Goal: Information Seeking & Learning: Learn about a topic

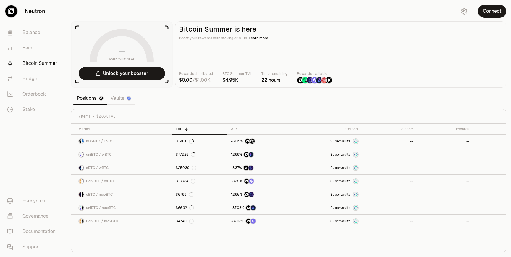
click at [118, 99] on link "Vaults" at bounding box center [121, 98] width 28 height 12
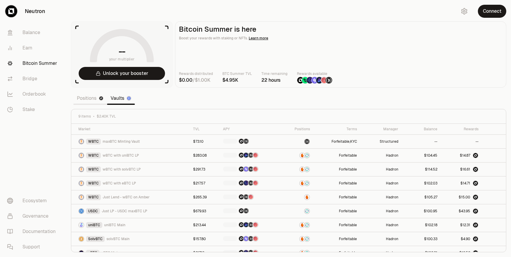
click at [90, 99] on link "Positions" at bounding box center [90, 98] width 34 height 12
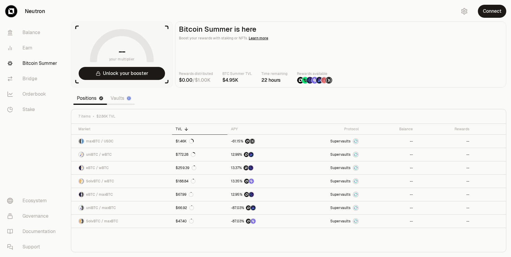
click at [121, 97] on link "Vaults" at bounding box center [121, 98] width 28 height 12
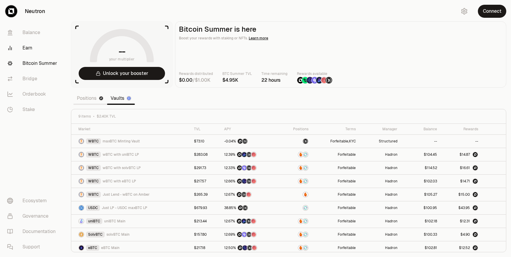
click at [25, 52] on link "Earn" at bounding box center [32, 47] width 61 height 15
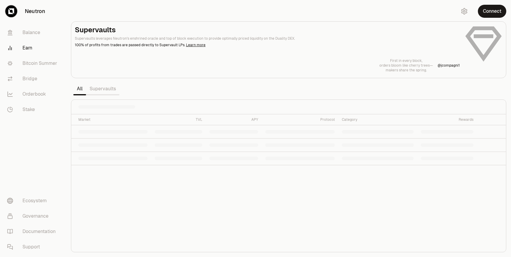
click at [107, 88] on link "Supervaults" at bounding box center [102, 89] width 33 height 12
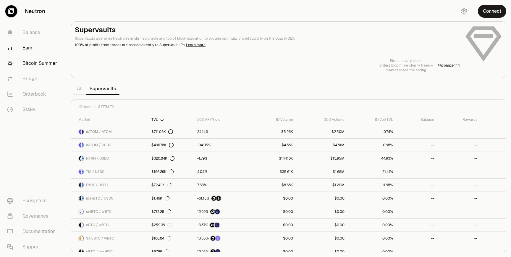
click at [49, 60] on link "Bitcoin Summer" at bounding box center [32, 63] width 61 height 15
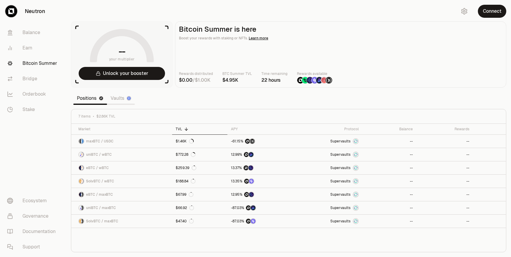
click at [110, 98] on link "Vaults" at bounding box center [121, 98] width 28 height 12
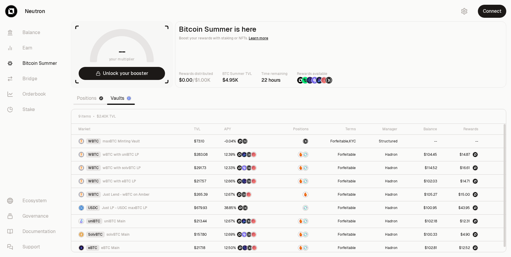
click at [90, 98] on link "Positions" at bounding box center [90, 98] width 34 height 12
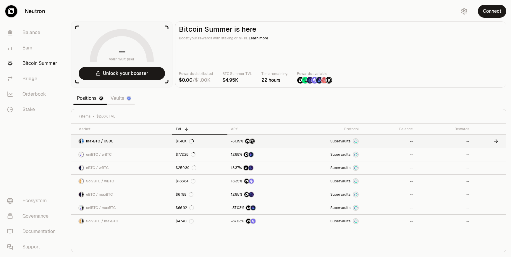
click at [143, 138] on link "maxBTC / USDC" at bounding box center [121, 141] width 101 height 13
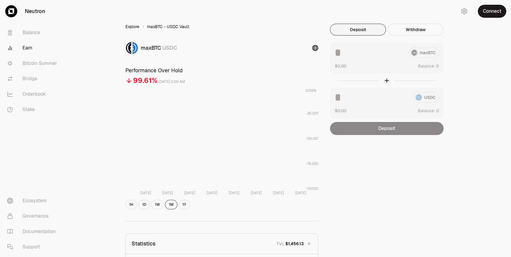
click at [136, 26] on link "Explore" at bounding box center [132, 27] width 14 height 6
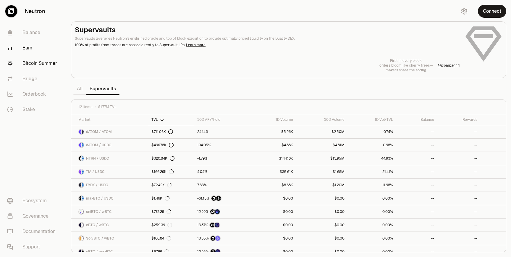
click at [39, 65] on link "Bitcoin Summer" at bounding box center [32, 63] width 61 height 15
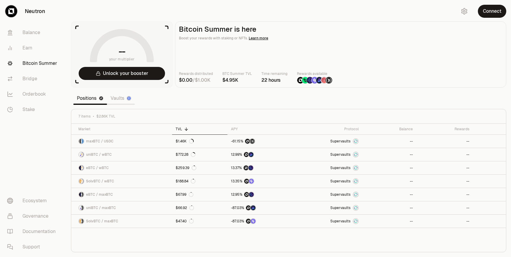
click at [118, 99] on link "Vaults" at bounding box center [121, 98] width 28 height 12
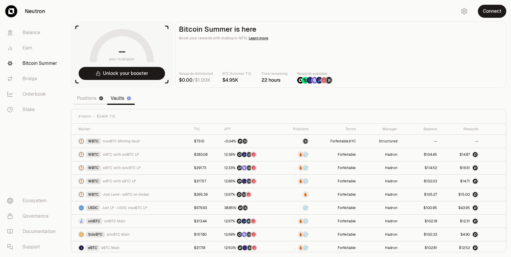
click at [84, 96] on link "Positions" at bounding box center [90, 98] width 34 height 12
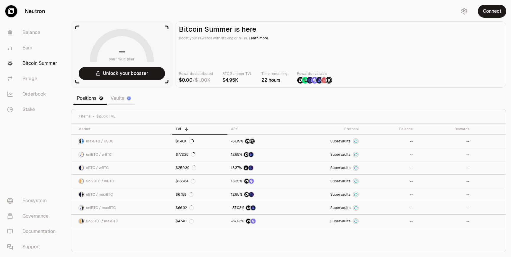
click at [116, 97] on link "Vaults" at bounding box center [121, 98] width 28 height 12
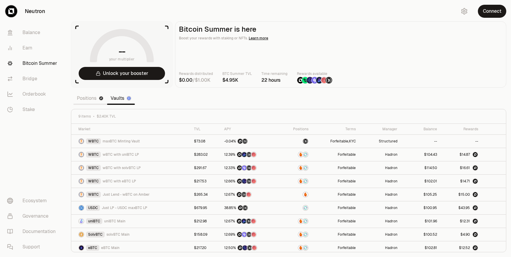
click at [94, 100] on link "Positions" at bounding box center [90, 98] width 34 height 12
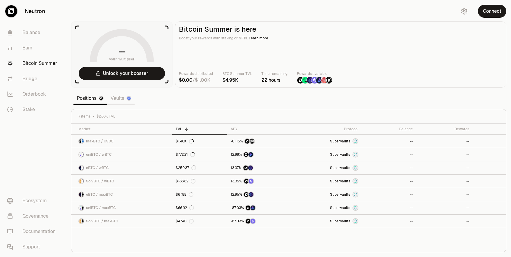
click at [121, 100] on link "Vaults" at bounding box center [121, 98] width 28 height 12
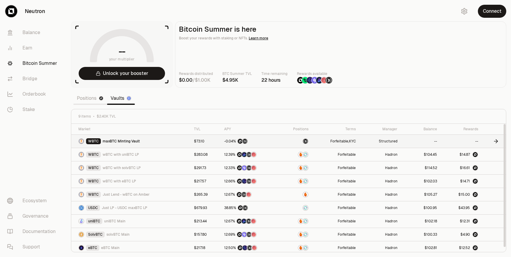
click at [158, 140] on div "WBTC maxBTC Minting Vault" at bounding box center [132, 141] width 109 height 6
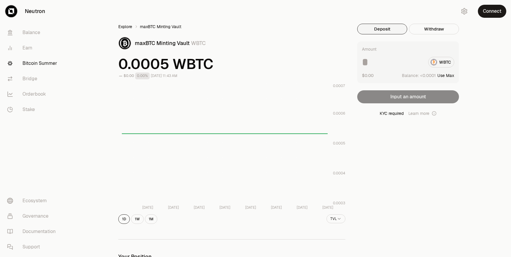
click at [128, 26] on link "Explore" at bounding box center [125, 27] width 14 height 6
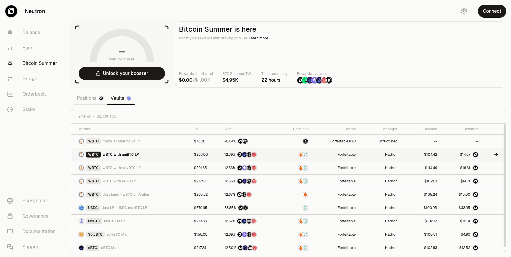
click at [142, 157] on td "WBTC wBTC with uniBTC LP" at bounding box center [130, 154] width 119 height 13
click at [184, 155] on div "WBTC wBTC with uniBTC LP" at bounding box center [132, 154] width 109 height 6
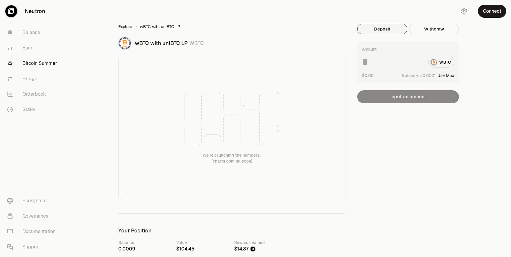
click at [129, 25] on link "Explore" at bounding box center [125, 27] width 14 height 6
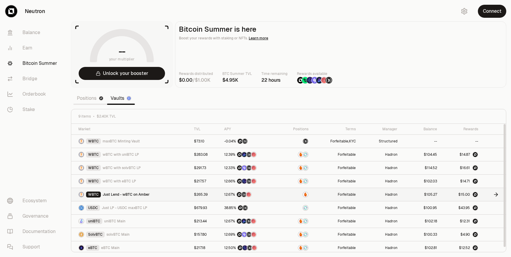
click at [154, 192] on div "WBTC Just Lend - wBTC on Amber" at bounding box center [132, 194] width 109 height 6
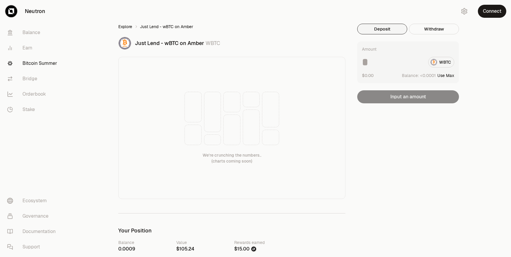
click at [127, 27] on link "Explore" at bounding box center [125, 27] width 14 height 6
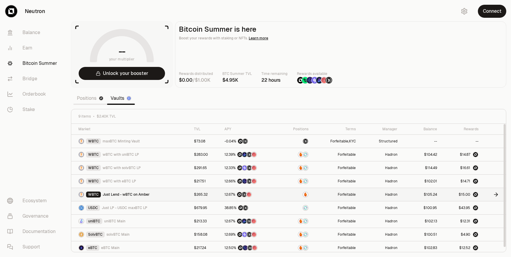
click at [116, 197] on td "WBTC Just Lend - wBTC on Amber" at bounding box center [130, 194] width 119 height 13
click at [118, 194] on span "Just Lend - wBTC on Amber" at bounding box center [126, 194] width 47 height 5
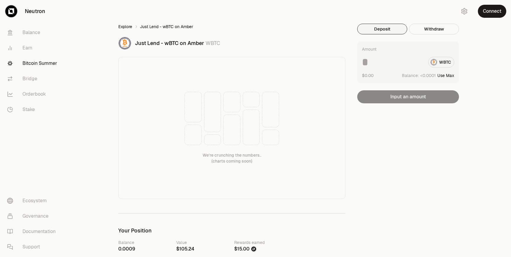
click at [124, 28] on link "Explore" at bounding box center [125, 27] width 14 height 6
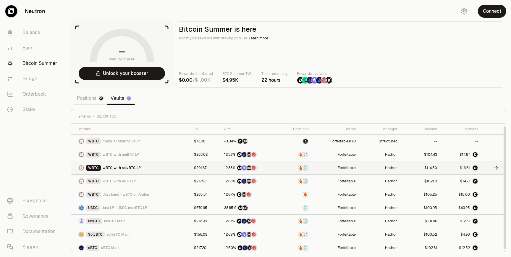
scroll to position [2, 0]
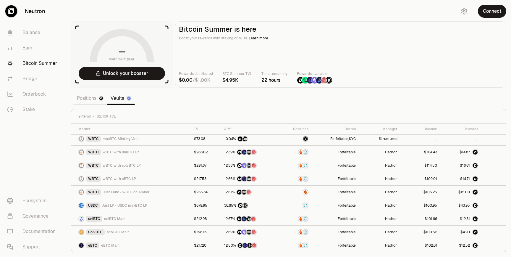
click at [83, 100] on link "Positions" at bounding box center [90, 98] width 34 height 12
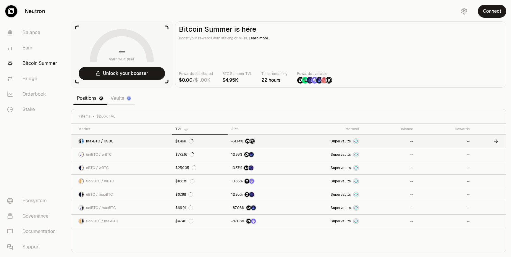
click at [491, 141] on link at bounding box center [489, 141] width 33 height 13
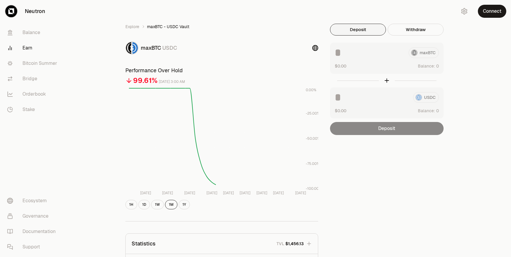
click at [420, 128] on div "Deposit" at bounding box center [387, 128] width 114 height 13
click at [0, 0] on vercel-live-feedback at bounding box center [0, 0] width 0 height 0
click at [494, 16] on button "Connect" at bounding box center [492, 11] width 28 height 13
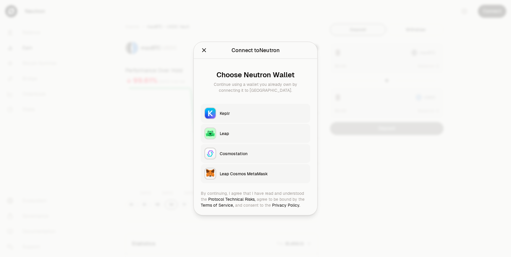
click at [260, 140] on button "Leap" at bounding box center [255, 133] width 109 height 19
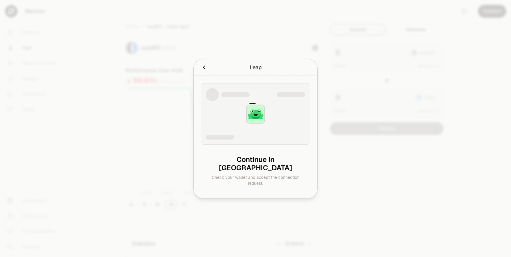
click at [204, 71] on icon "Cancel" at bounding box center [204, 67] width 7 height 7
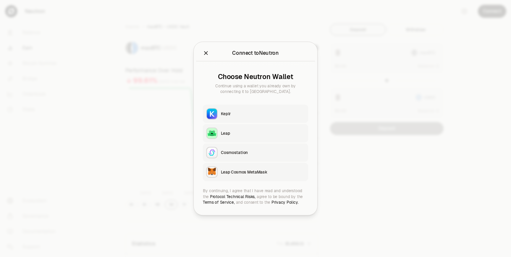
click at [204, 72] on div "Connect to Neutron Continue using a wallet you already own by connecting it to …" at bounding box center [255, 128] width 119 height 167
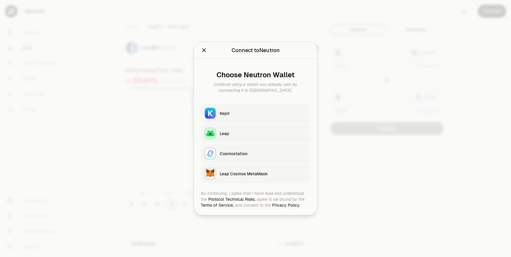
click at [240, 115] on div "Keplr" at bounding box center [263, 113] width 87 height 6
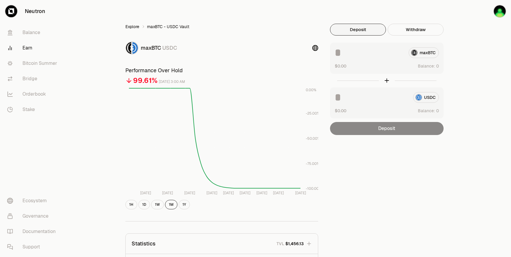
click at [138, 25] on link "Explore" at bounding box center [132, 27] width 14 height 6
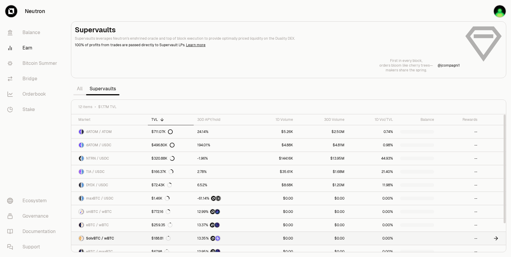
click at [171, 233] on link "$188.81" at bounding box center [171, 237] width 46 height 13
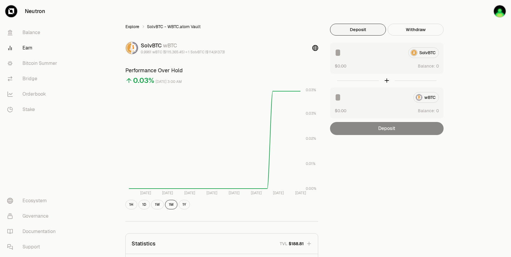
click at [137, 27] on link "Explore" at bounding box center [132, 27] width 14 height 6
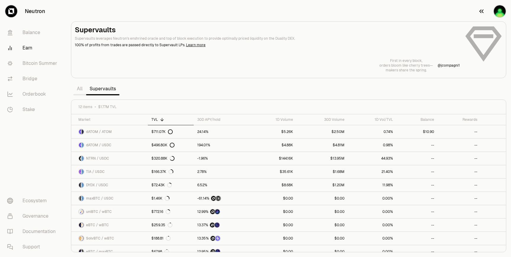
click at [498, 12] on img "button" at bounding box center [500, 11] width 12 height 12
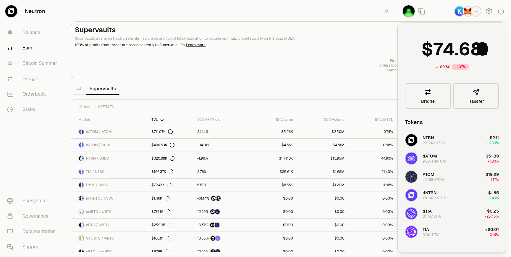
click at [467, 14] on img "button" at bounding box center [467, 11] width 9 height 9
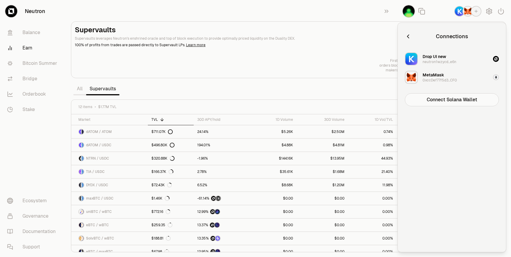
click at [446, 77] on div "MetaMask 0xccDef77f5d3...CF0" at bounding box center [439, 77] width 34 height 11
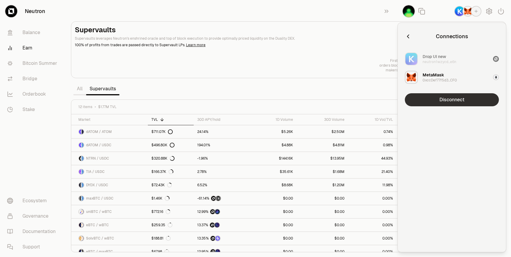
click at [443, 103] on button "Disconnect" at bounding box center [452, 99] width 94 height 13
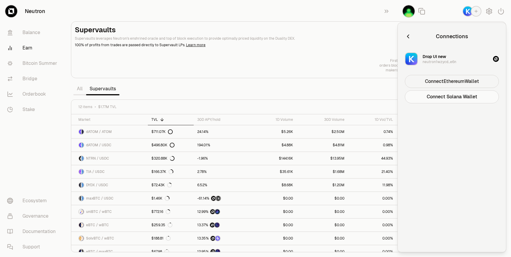
click at [454, 79] on button "Connect Ethereum Wallet" at bounding box center [452, 81] width 94 height 13
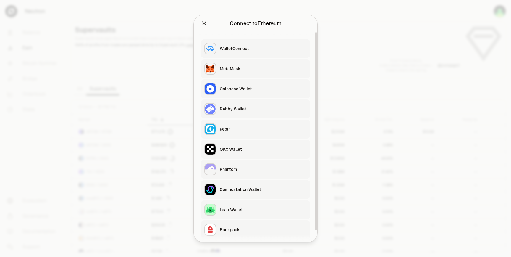
click at [265, 74] on button "MetaMask" at bounding box center [255, 68] width 109 height 19
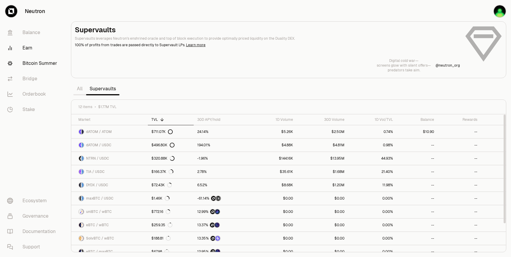
click at [42, 62] on link "Bitcoin Summer" at bounding box center [32, 63] width 61 height 15
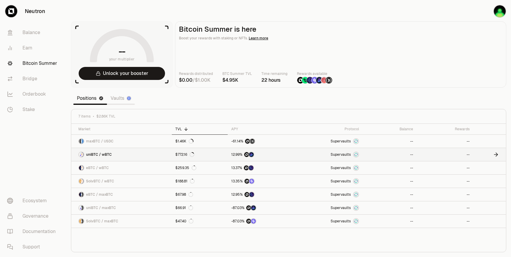
click at [155, 155] on link "uniBTC / wBTC" at bounding box center [121, 154] width 101 height 13
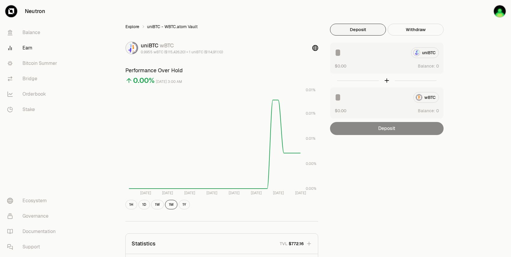
click at [133, 28] on link "Explore" at bounding box center [132, 27] width 14 height 6
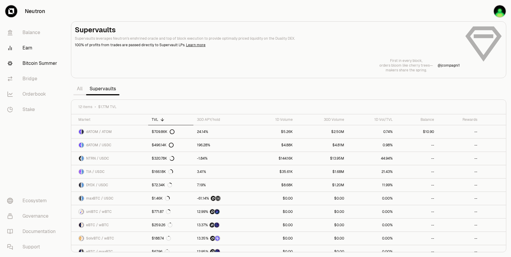
click at [39, 61] on link "Bitcoin Summer" at bounding box center [32, 63] width 61 height 15
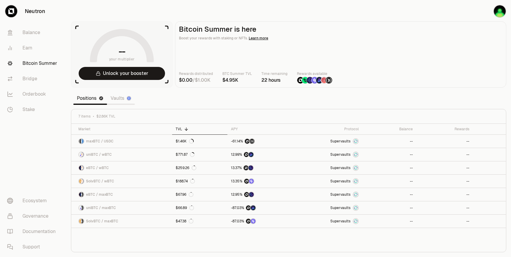
click at [121, 98] on link "Vaults" at bounding box center [121, 98] width 28 height 12
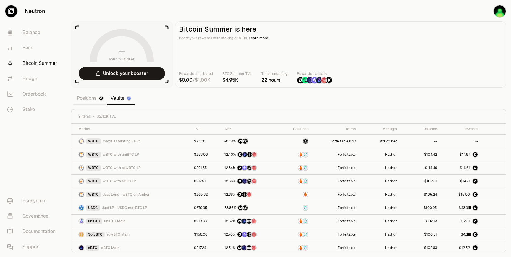
click at [89, 98] on link "Positions" at bounding box center [90, 98] width 34 height 12
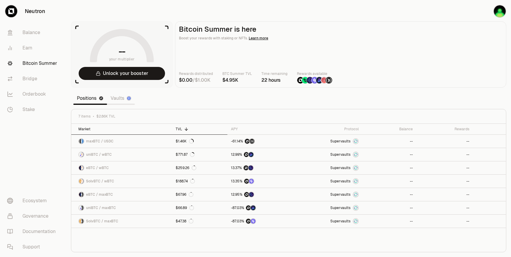
click at [121, 128] on div "Market" at bounding box center [123, 129] width 90 height 5
click at [118, 129] on div "Market" at bounding box center [123, 129] width 90 height 5
click at [118, 138] on link "uniBTC / wBTC" at bounding box center [121, 141] width 101 height 13
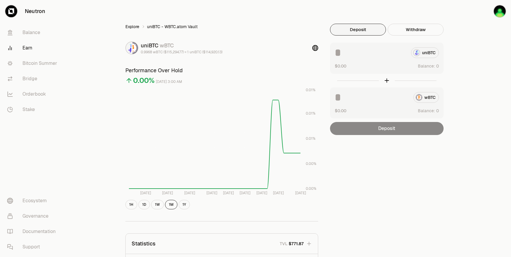
click at [138, 28] on link "Explore" at bounding box center [132, 27] width 14 height 6
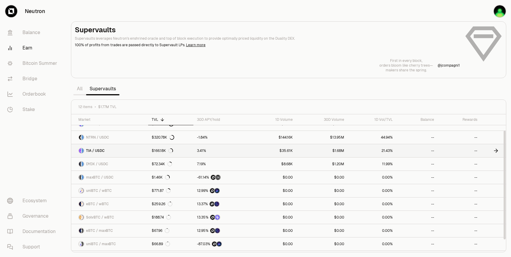
scroll to position [33, 0]
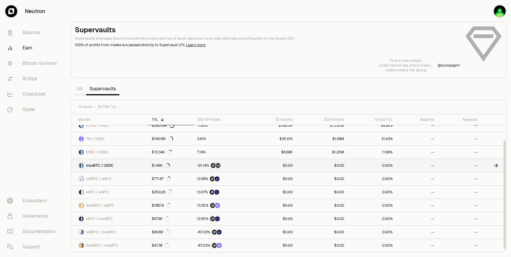
click at [121, 167] on link "maxBTC / USDC" at bounding box center [109, 165] width 77 height 13
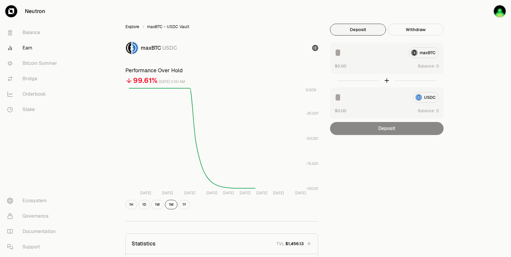
click at [135, 24] on link "Explore" at bounding box center [132, 27] width 14 height 6
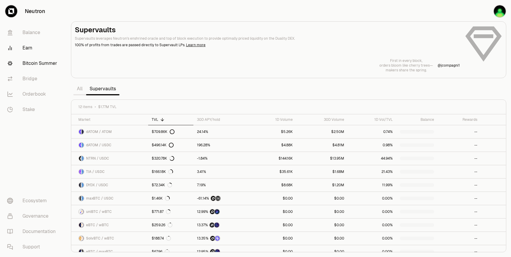
click at [42, 64] on link "Bitcoin Summer" at bounding box center [32, 63] width 61 height 15
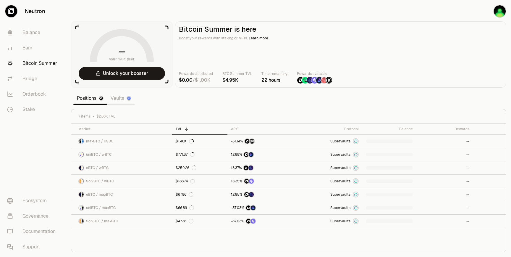
click at [114, 102] on link "Vaults" at bounding box center [121, 98] width 28 height 12
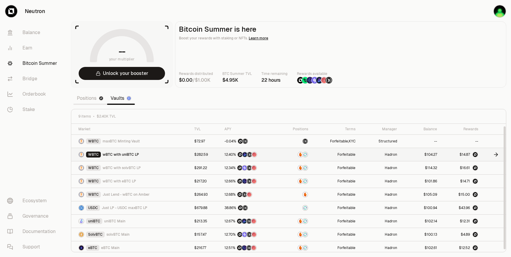
scroll to position [2, 0]
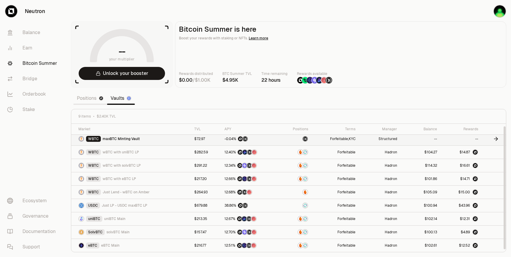
click at [170, 140] on div "WBTC maxBTC Minting Vault" at bounding box center [132, 139] width 109 height 6
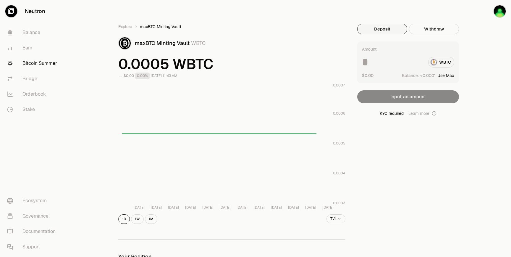
click at [412, 99] on div "Amount WBTC $0.00 Balance: Use Max Input an amount KYC required Learn more" at bounding box center [408, 78] width 102 height 75
click at [122, 24] on link "Explore" at bounding box center [125, 27] width 14 height 6
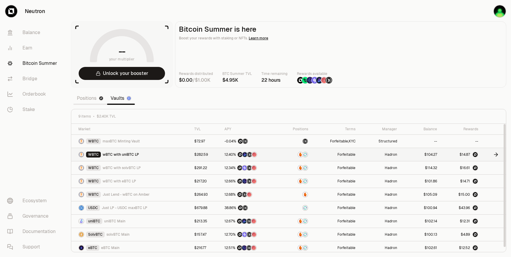
click at [150, 153] on div "WBTC wBTC with uniBTC LP" at bounding box center [132, 154] width 109 height 6
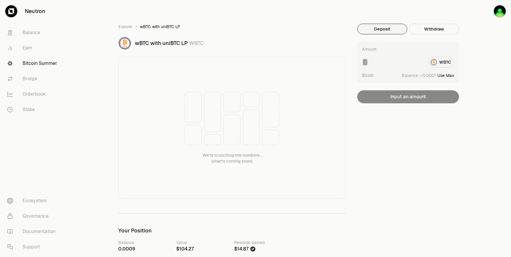
click at [448, 74] on button "Use Max" at bounding box center [445, 75] width 17 height 6
type input "**********"
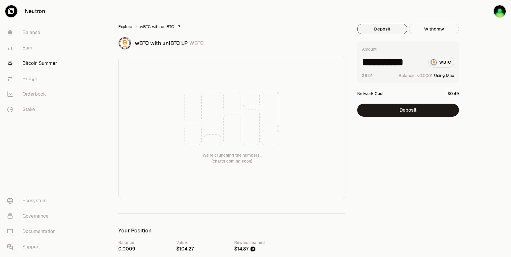
click at [129, 26] on link "Explore" at bounding box center [125, 27] width 14 height 6
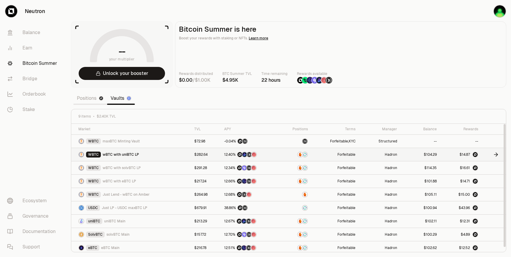
click at [124, 154] on span "wBTC with uniBTC LP" at bounding box center [121, 154] width 36 height 5
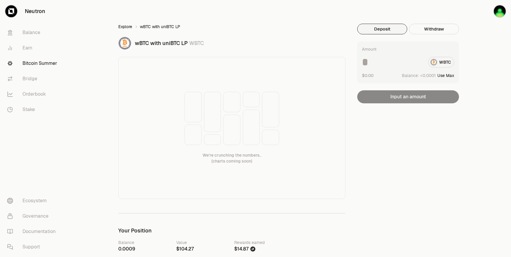
click at [130, 26] on link "Explore" at bounding box center [125, 27] width 14 height 6
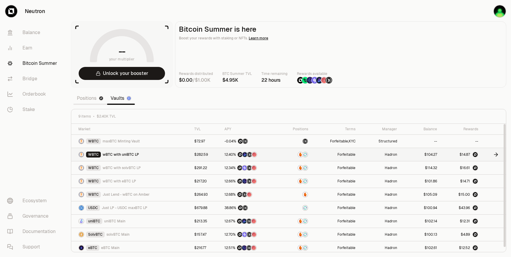
click at [143, 160] on td "WBTC wBTC with uniBTC LP" at bounding box center [130, 154] width 119 height 13
click at [144, 153] on div "WBTC wBTC with uniBTC LP" at bounding box center [132, 154] width 109 height 6
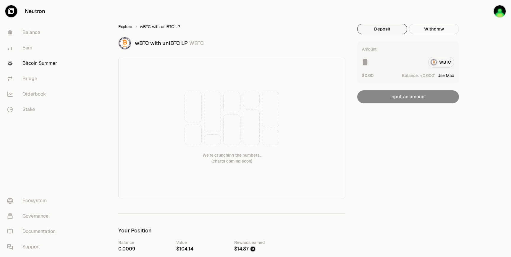
click at [123, 25] on link "Explore" at bounding box center [125, 27] width 14 height 6
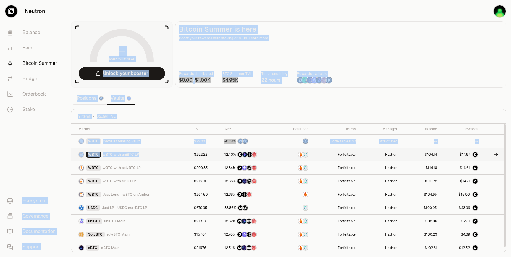
drag, startPoint x: 59, startPoint y: 153, endPoint x: 144, endPoint y: 153, distance: 84.3
click at [144, 153] on div "Neutron Balance Earn Bitcoin Summer Bridge Orderbook Stake Ecosystem Governance…" at bounding box center [288, 128] width 445 height 257
click at [144, 153] on div "WBTC wBTC with uniBTC LP" at bounding box center [132, 154] width 109 height 6
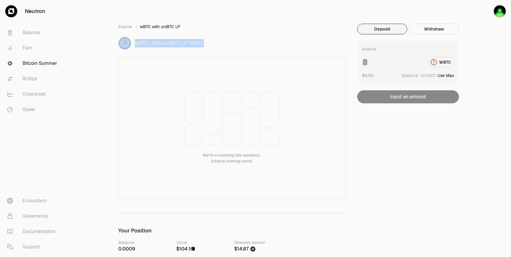
drag, startPoint x: 205, startPoint y: 41, endPoint x: 131, endPoint y: 41, distance: 74.8
click at [131, 41] on div "wBTC with uniBTC LP WBTC" at bounding box center [231, 43] width 227 height 13
copy div "wBTC with uniBTC LP WBTC"
click at [131, 24] on link "Explore" at bounding box center [125, 27] width 14 height 6
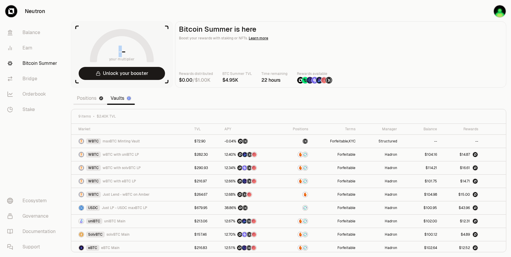
click at [131, 24] on aside "-- your multiplier Unlock your booster" at bounding box center [122, 54] width 102 height 66
click at [148, 153] on div "WBTC wBTC with uniBTC LP" at bounding box center [132, 154] width 109 height 6
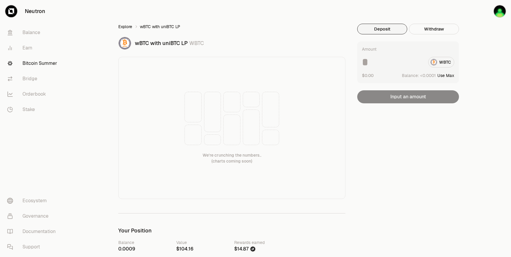
click at [131, 25] on link "Explore" at bounding box center [125, 27] width 14 height 6
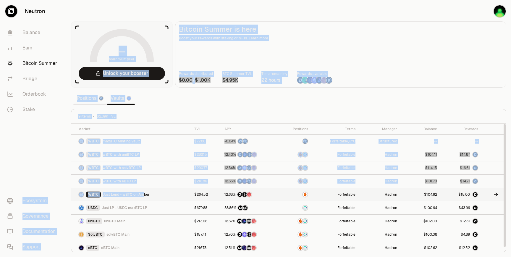
drag, startPoint x: 65, startPoint y: 196, endPoint x: 142, endPoint y: 195, distance: 77.2
click at [142, 195] on div "Neutron Balance Earn Bitcoin Summer Bridge Orderbook Stake Ecosystem Governance…" at bounding box center [288, 128] width 445 height 257
click at [142, 195] on span "Just Lend - wBTC on Amber" at bounding box center [126, 194] width 47 height 5
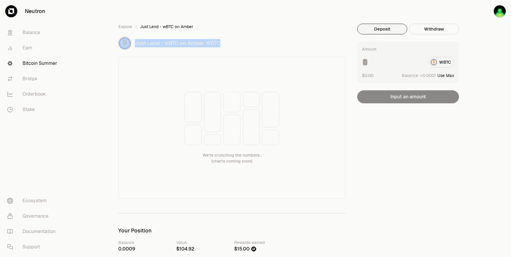
drag, startPoint x: 226, startPoint y: 40, endPoint x: 127, endPoint y: 40, distance: 99.6
click at [127, 40] on div "Just Lend - wBTC on Amber WBTC" at bounding box center [231, 43] width 227 height 13
copy div "Just Lend - wBTC on Amber WBTC"
click at [125, 29] on link "Explore" at bounding box center [125, 27] width 14 height 6
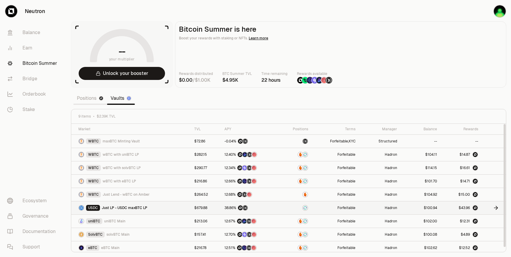
scroll to position [2, 0]
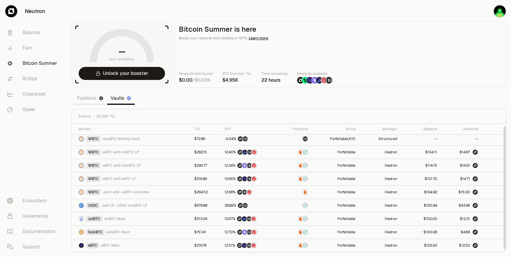
click at [56, 151] on nav "Balance Earn Bitcoin Summer Bridge Orderbook Stake Ecosystem Governance Documen…" at bounding box center [33, 139] width 66 height 234
click at [93, 98] on link "Positions" at bounding box center [90, 98] width 34 height 12
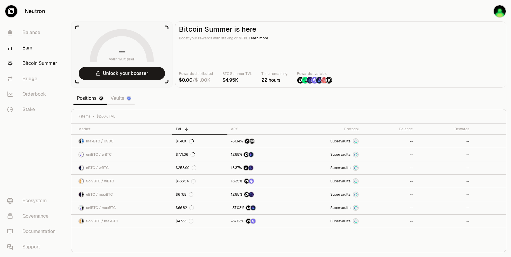
click at [26, 46] on link "Earn" at bounding box center [32, 47] width 61 height 15
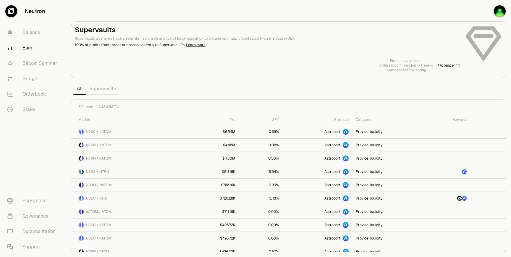
click at [98, 85] on link "Supervaults" at bounding box center [102, 89] width 33 height 12
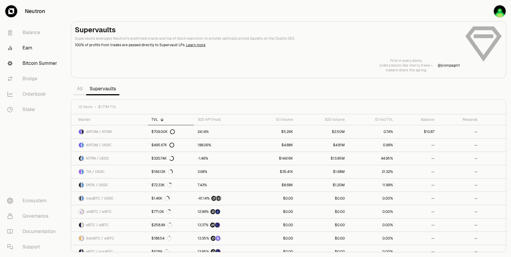
click at [25, 64] on link "Bitcoin Summer" at bounding box center [32, 63] width 61 height 15
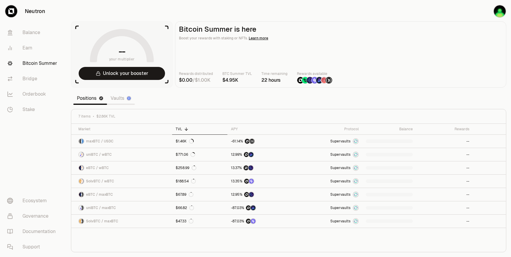
click at [115, 97] on link "Vaults" at bounding box center [121, 98] width 28 height 12
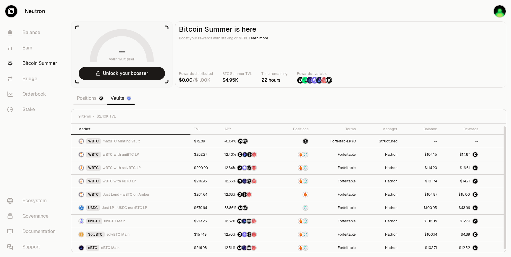
scroll to position [2, 0]
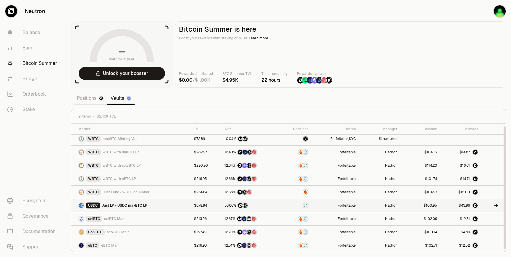
click at [102, 206] on span "Just LP - USDC maxBTC LP" at bounding box center [125, 205] width 46 height 5
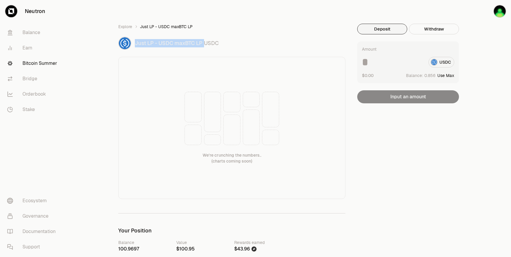
drag, startPoint x: 204, startPoint y: 44, endPoint x: 135, endPoint y: 43, distance: 68.3
click at [135, 43] on div "Just LP - USDC maxBTC LP USDC" at bounding box center [240, 43] width 210 height 8
copy div "Just LP - USDC maxBTC LP"
click at [244, 33] on div "Explore Just LP - USDC maxBTC LP Just LP - USDC maxBTC LP USDC We're crunching …" at bounding box center [231, 111] width 227 height 175
click at [125, 28] on link "Explore" at bounding box center [125, 27] width 14 height 6
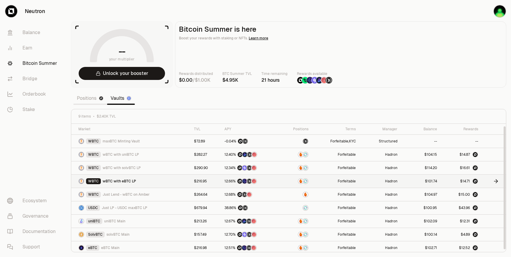
scroll to position [2, 0]
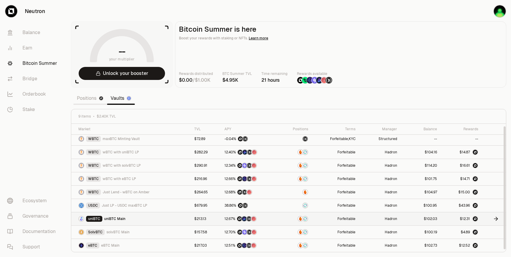
click at [140, 215] on td "uniBTC uniBTC Main" at bounding box center [130, 218] width 119 height 13
click at [119, 219] on span "uniBTC Main" at bounding box center [114, 218] width 21 height 5
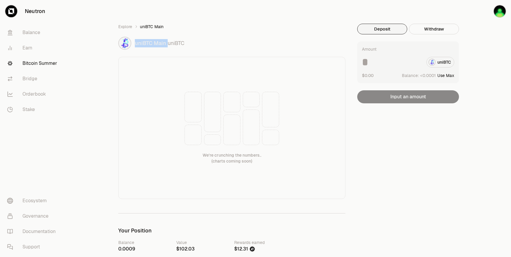
drag, startPoint x: 167, startPoint y: 44, endPoint x: 135, endPoint y: 44, distance: 31.6
click at [135, 44] on div "uniBTC Main uniBTC" at bounding box center [240, 43] width 210 height 8
copy div "uniBTC Main"
click at [128, 26] on link "Explore" at bounding box center [125, 27] width 14 height 6
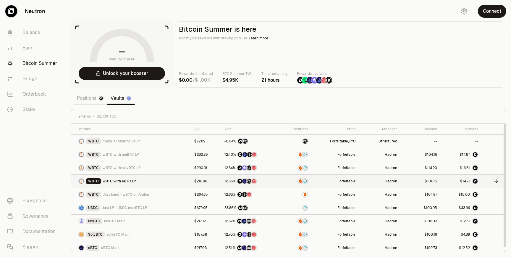
scroll to position [2, 0]
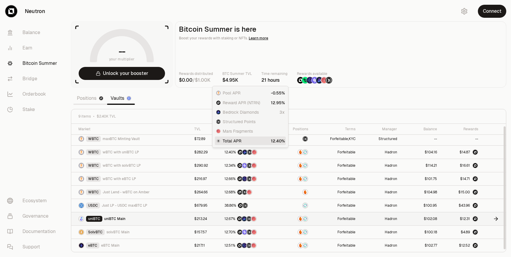
click at [160, 217] on div "uniBTC uniBTC Main" at bounding box center [132, 219] width 109 height 6
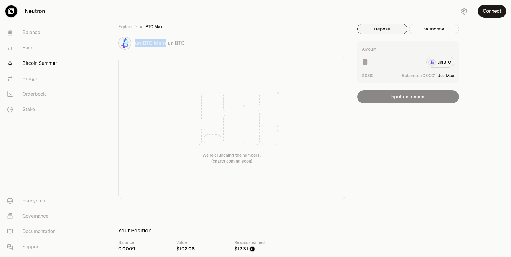
drag, startPoint x: 165, startPoint y: 44, endPoint x: 135, endPoint y: 44, distance: 29.9
click at [135, 44] on span "uniBTC Main" at bounding box center [150, 43] width 31 height 7
copy span "uniBTC Main"
click at [126, 26] on link "Explore" at bounding box center [125, 27] width 14 height 6
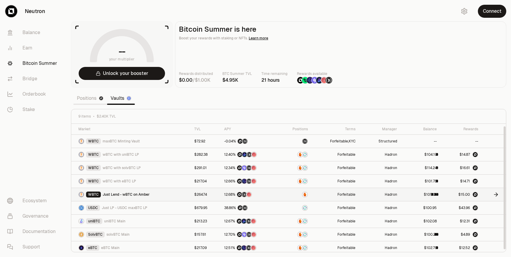
scroll to position [2, 0]
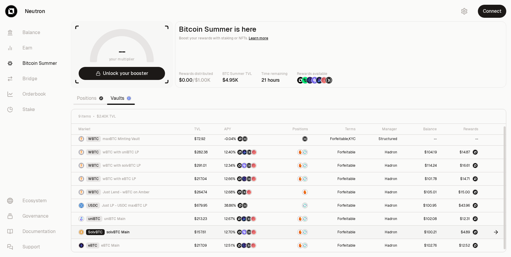
click at [118, 233] on span "solvBTC Main" at bounding box center [117, 231] width 23 height 5
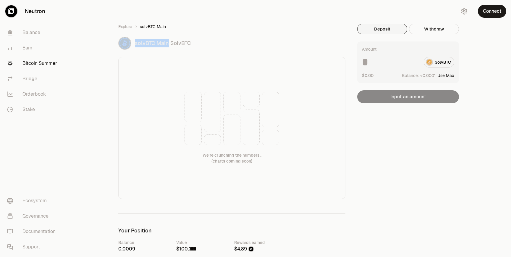
drag, startPoint x: 169, startPoint y: 45, endPoint x: 132, endPoint y: 45, distance: 36.4
click at [132, 45] on div "solvBTC Main SolvBTC" at bounding box center [231, 43] width 227 height 13
copy div "solvBTC Main"
click at [129, 25] on link "Explore" at bounding box center [125, 27] width 14 height 6
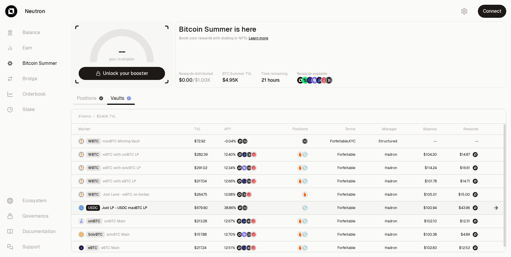
scroll to position [2, 0]
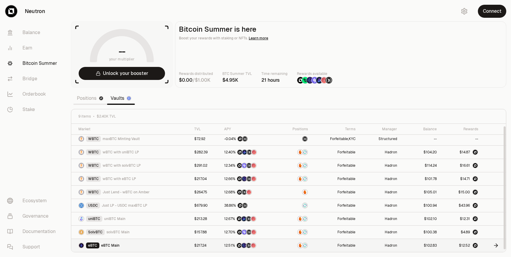
click at [126, 246] on div "eBTC eBTC Main" at bounding box center [132, 245] width 109 height 6
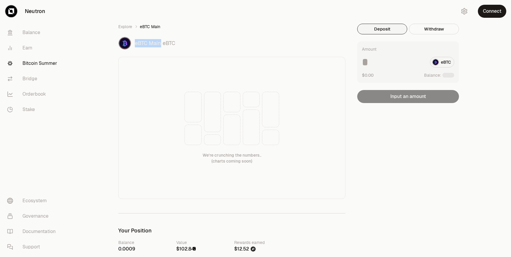
drag, startPoint x: 161, startPoint y: 44, endPoint x: 135, endPoint y: 44, distance: 25.7
click at [135, 44] on span "eBTC Main" at bounding box center [148, 43] width 26 height 7
copy span "eBTC Main"
click at [222, 27] on ol "Explore eBTC Main" at bounding box center [231, 27] width 227 height 6
click at [127, 28] on link "Explore" at bounding box center [125, 27] width 14 height 6
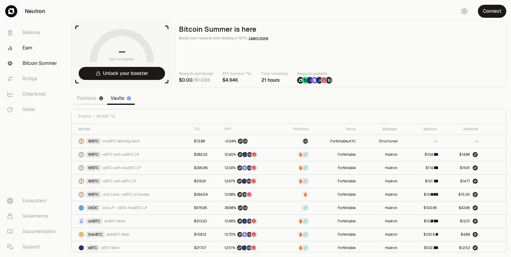
click at [31, 50] on link "Earn" at bounding box center [32, 47] width 61 height 15
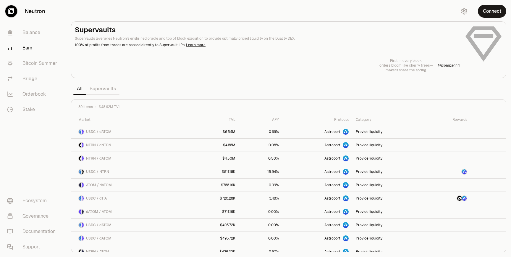
click at [102, 92] on link "Supervaults" at bounding box center [102, 89] width 33 height 12
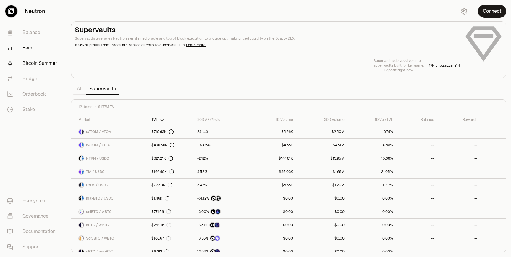
click at [34, 62] on link "Bitcoin Summer" at bounding box center [32, 63] width 61 height 15
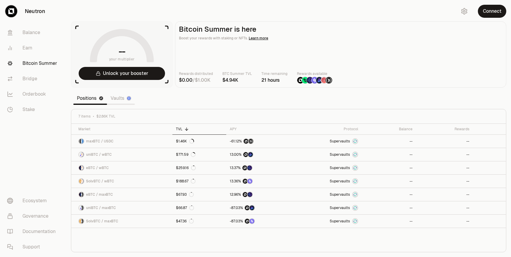
click at [84, 98] on link "Positions" at bounding box center [90, 98] width 34 height 12
click at [43, 65] on link "Bitcoin Summer" at bounding box center [32, 63] width 61 height 15
click at [121, 98] on link "Vaults" at bounding box center [121, 98] width 28 height 12
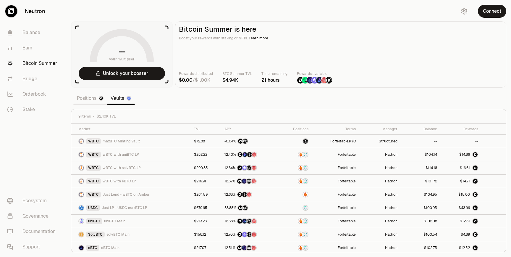
click at [92, 97] on link "Positions" at bounding box center [90, 98] width 34 height 12
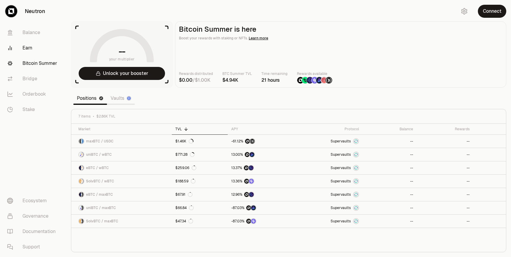
click at [29, 49] on link "Earn" at bounding box center [32, 47] width 61 height 15
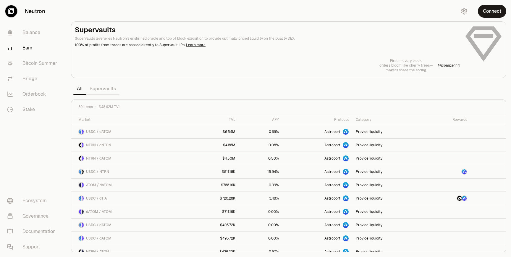
click at [95, 87] on link "Supervaults" at bounding box center [102, 89] width 33 height 12
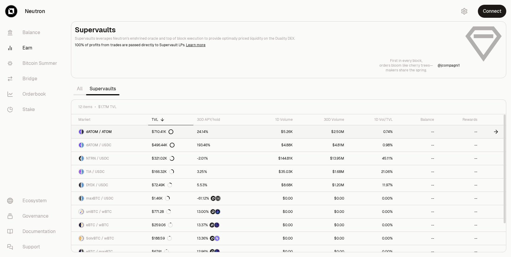
click at [119, 134] on link "dATOM / ATOM" at bounding box center [109, 131] width 77 height 13
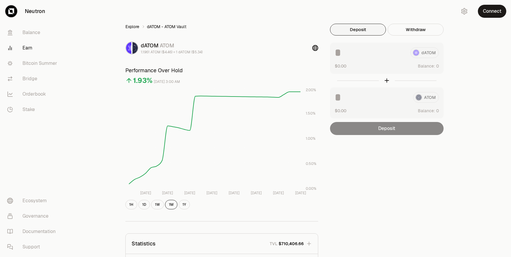
click at [134, 26] on link "Explore" at bounding box center [132, 27] width 14 height 6
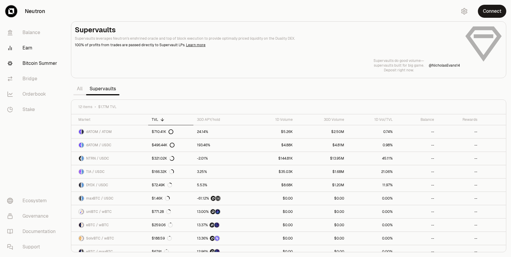
click at [44, 65] on link "Bitcoin Summer" at bounding box center [32, 63] width 61 height 15
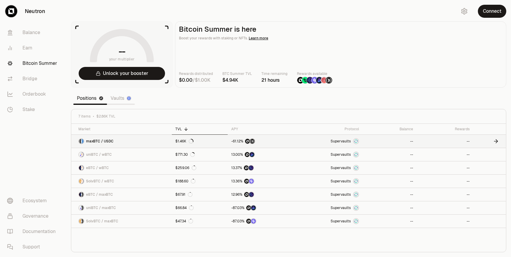
click at [131, 141] on link "maxBTC / USDC" at bounding box center [121, 141] width 101 height 13
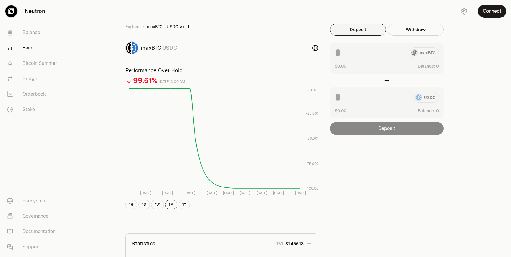
click at [410, 128] on div "Deposit" at bounding box center [387, 128] width 114 height 13
click at [129, 26] on link "Explore" at bounding box center [132, 27] width 14 height 6
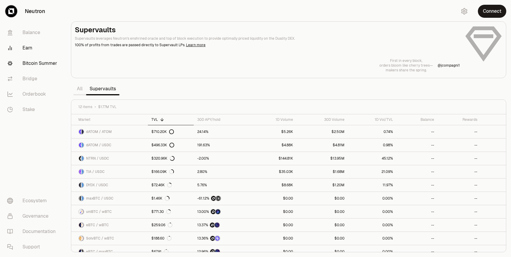
click at [38, 60] on link "Bitcoin Summer" at bounding box center [32, 63] width 61 height 15
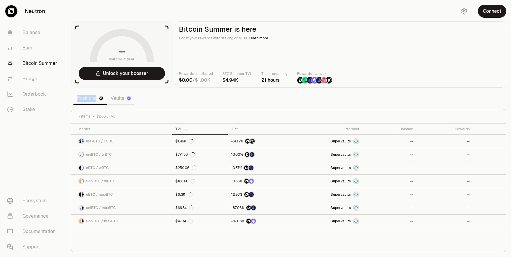
drag, startPoint x: 69, startPoint y: 99, endPoint x: 97, endPoint y: 100, distance: 28.4
click at [97, 100] on section "-- your multiplier Unlock your booster Bitcoin Summer is here Boost your reward…" at bounding box center [288, 128] width 445 height 257
copy link "Positions"
click at [173, 94] on section "-- your multiplier Unlock your booster Bitcoin Summer is here Boost your reward…" at bounding box center [288, 128] width 445 height 257
click at [347, 140] on span "Supervaults" at bounding box center [341, 141] width 20 height 5
